Goal: Find specific page/section

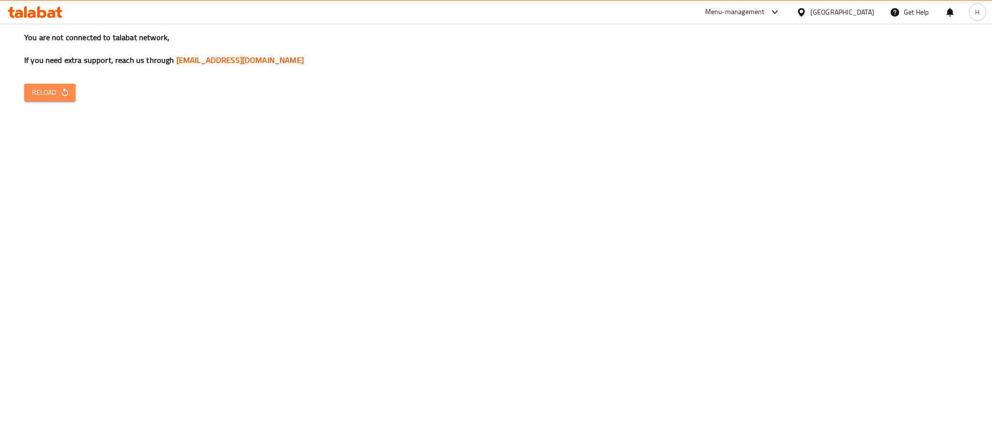
click at [52, 91] on span "Reload" at bounding box center [50, 93] width 36 height 12
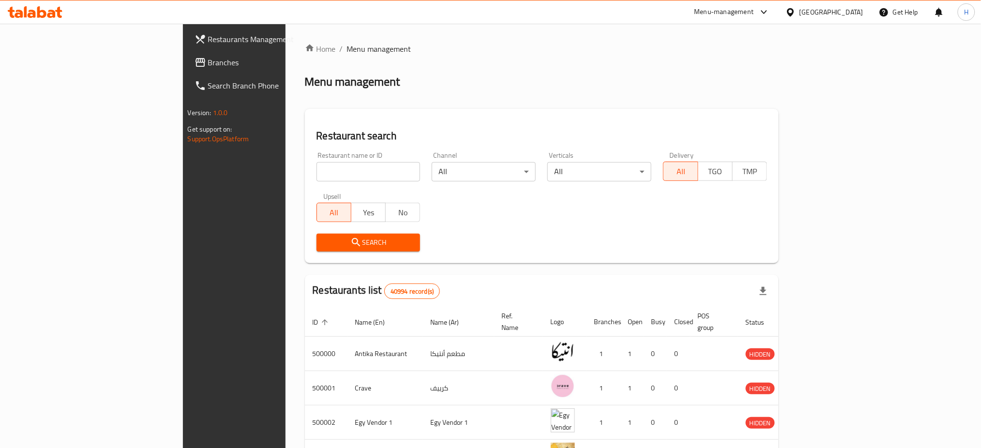
click at [754, 8] on div "Menu-management" at bounding box center [725, 12] width 60 height 12
click at [719, 62] on div "Agent Campaigns Center" at bounding box center [717, 65] width 73 height 11
